Goal: Task Accomplishment & Management: Manage account settings

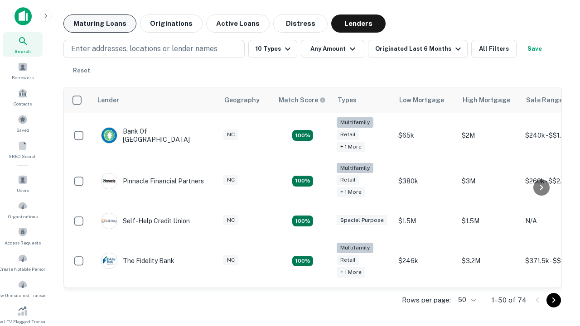
click at [100, 24] on button "Maturing Loans" at bounding box center [99, 24] width 73 height 18
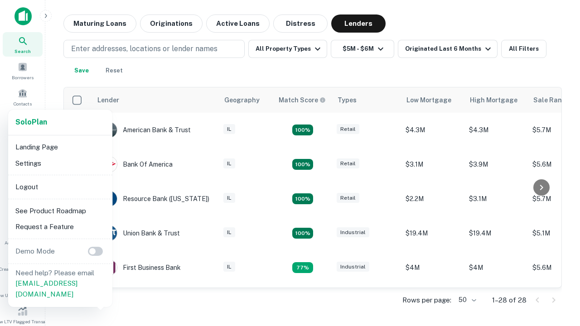
scroll to position [168, 0]
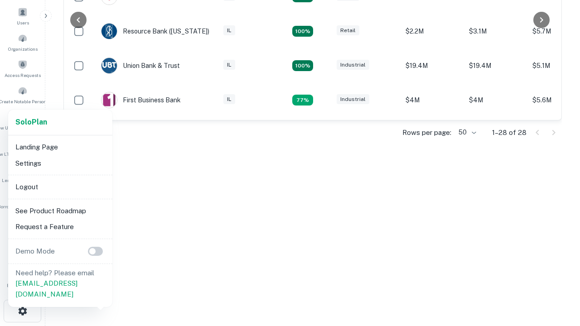
click at [60, 187] on li "Logout" at bounding box center [60, 187] width 97 height 16
